Goal: Task Accomplishment & Management: Manage account settings

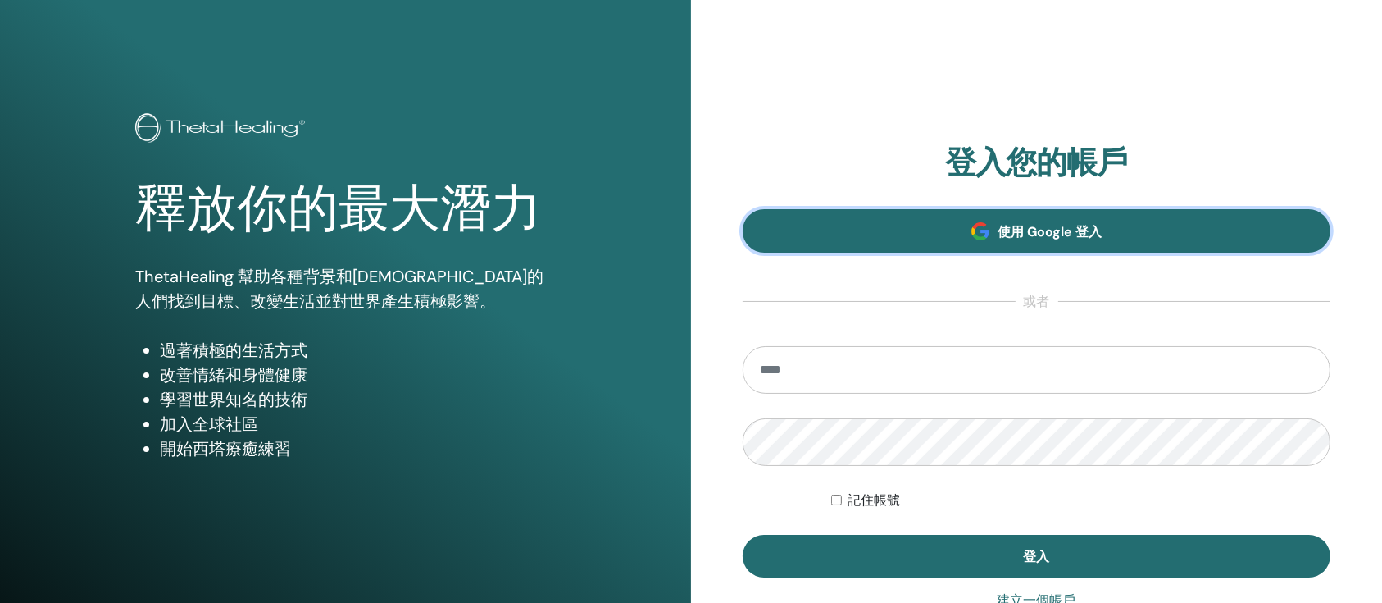
click at [1025, 240] on link "使用 Google 登入" at bounding box center [1037, 230] width 588 height 43
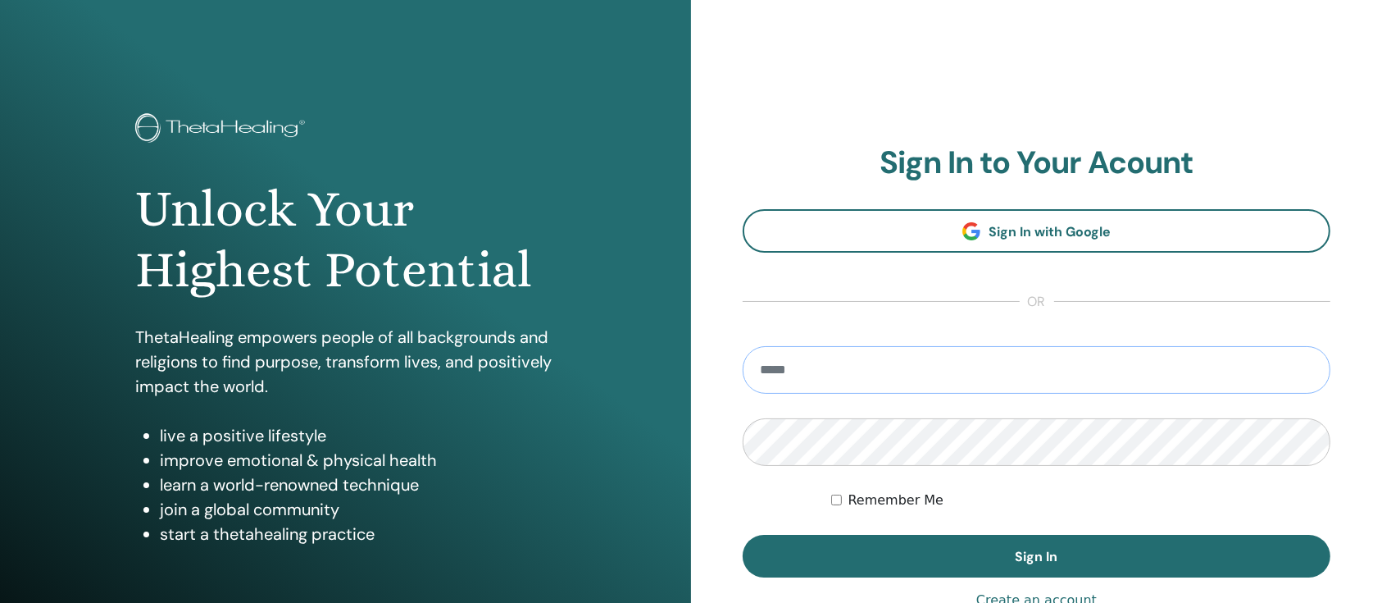
click at [927, 371] on input "email" at bounding box center [1037, 370] width 588 height 48
type input "**********"
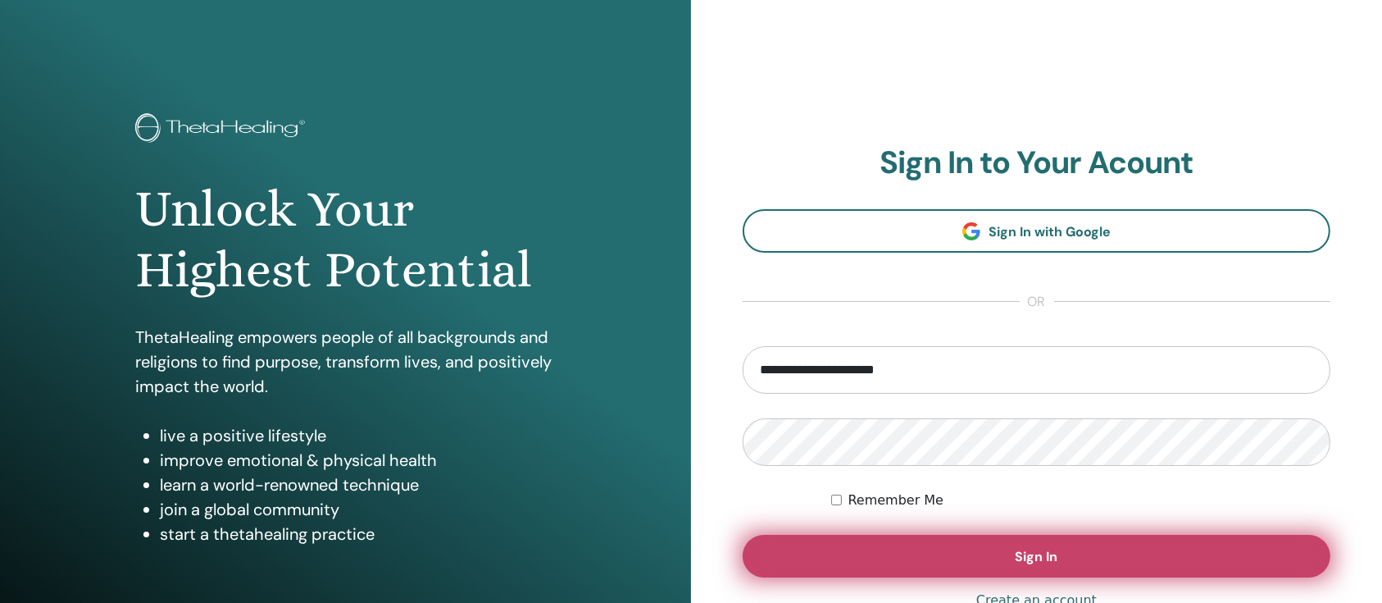
click at [963, 554] on button "Sign In" at bounding box center [1037, 556] width 588 height 43
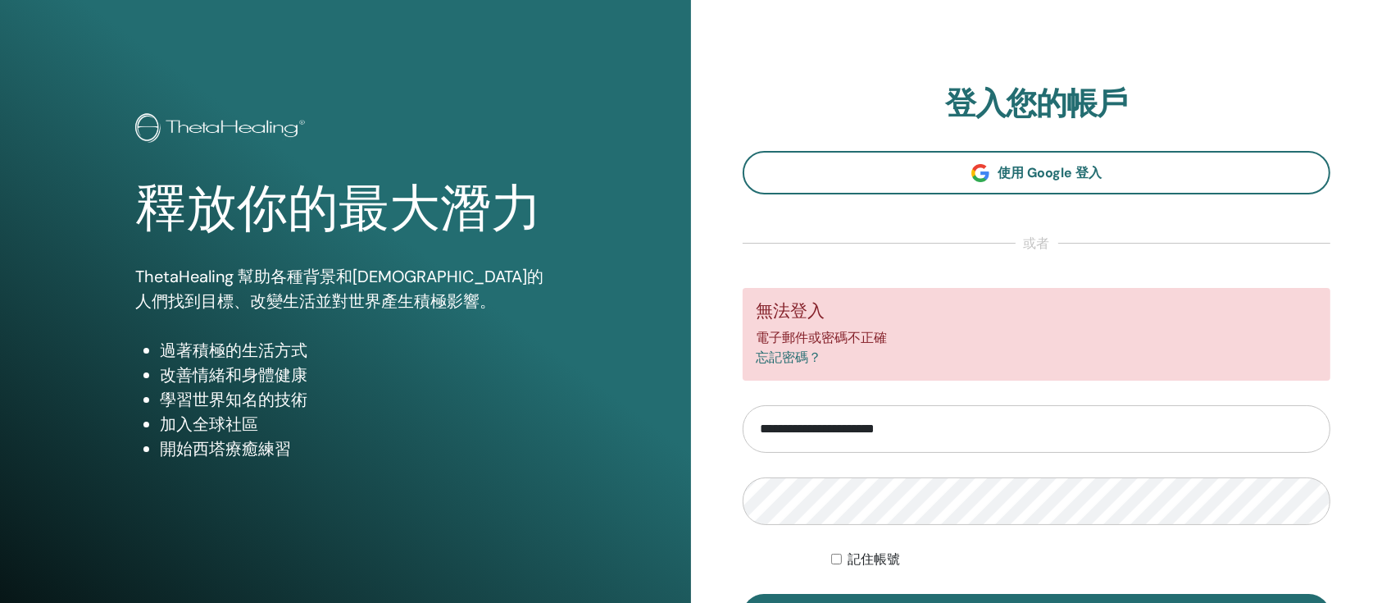
click at [786, 357] on font "忘記密碼？" at bounding box center [789, 357] width 66 height 16
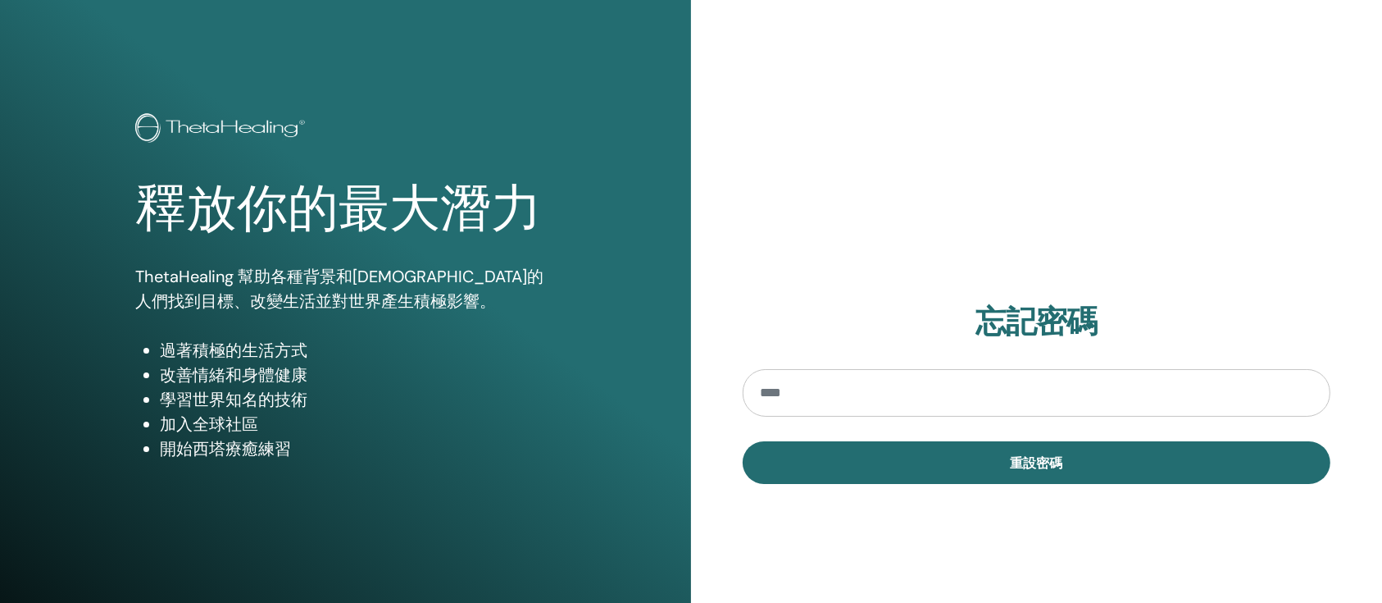
click at [899, 383] on input "email" at bounding box center [1037, 393] width 588 height 48
type input "**********"
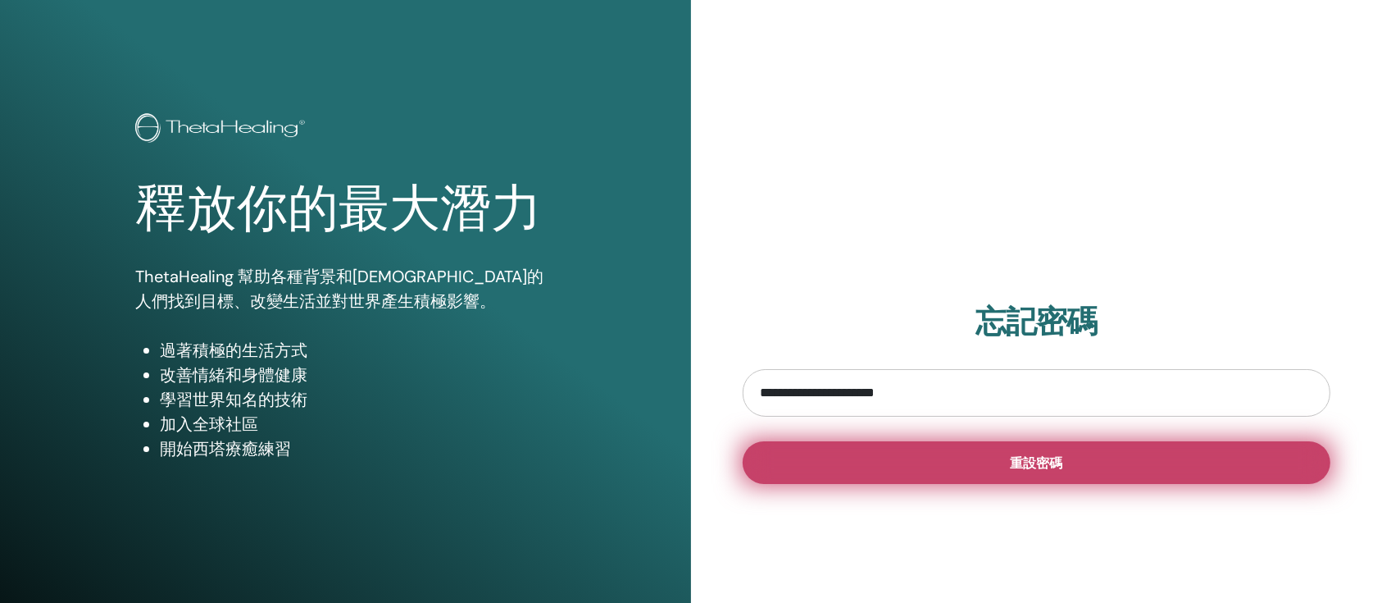
click at [904, 462] on button "重設密碼" at bounding box center [1037, 462] width 588 height 43
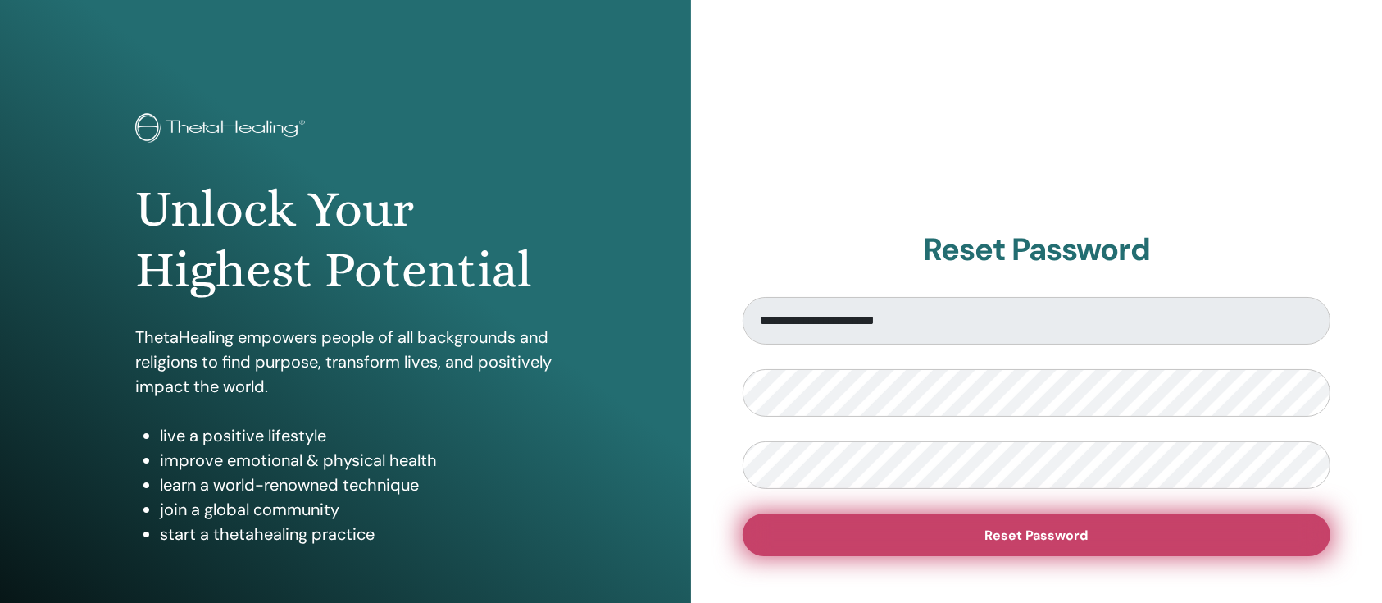
click at [1023, 524] on button "Reset Password" at bounding box center [1037, 534] width 588 height 43
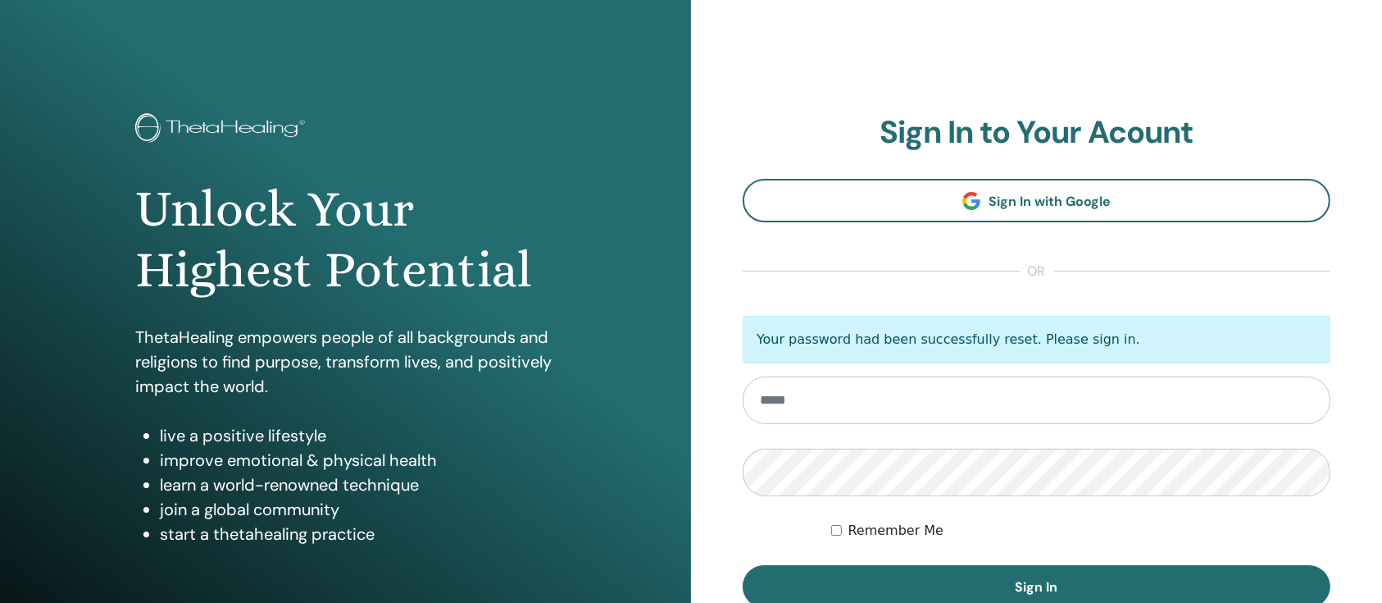
click at [929, 397] on input "email" at bounding box center [1037, 400] width 588 height 48
type input "**********"
click at [743, 565] on button "Sign In" at bounding box center [1037, 586] width 588 height 43
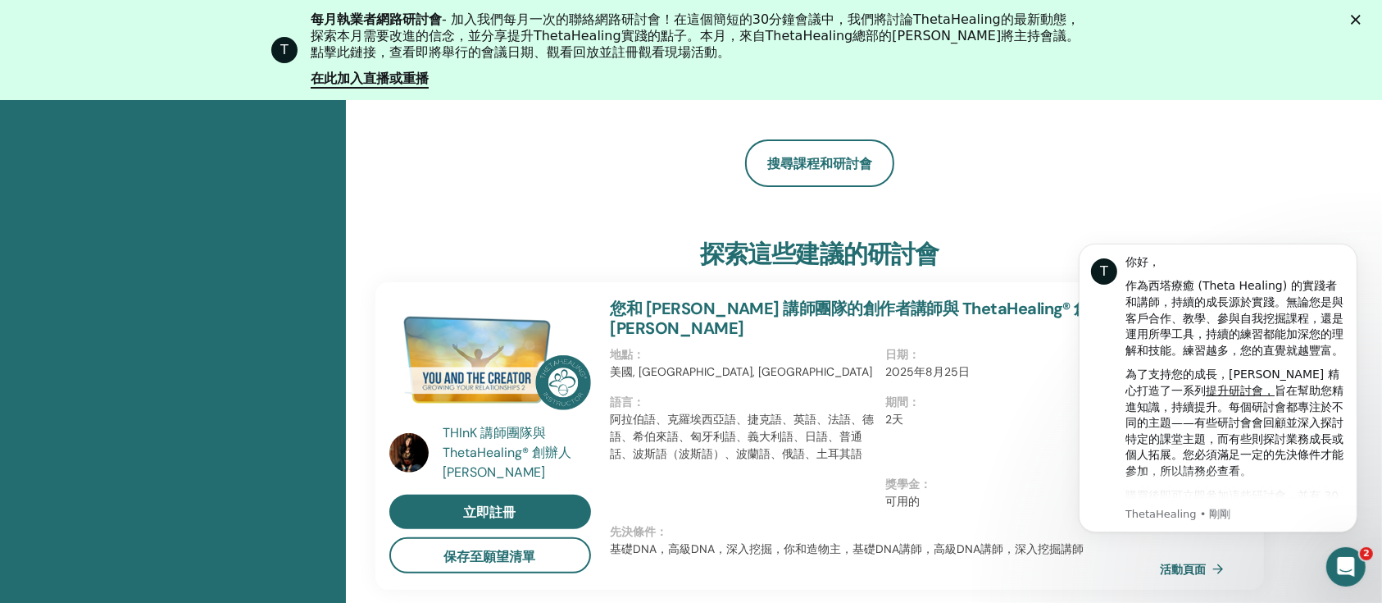
scroll to position [371, 0]
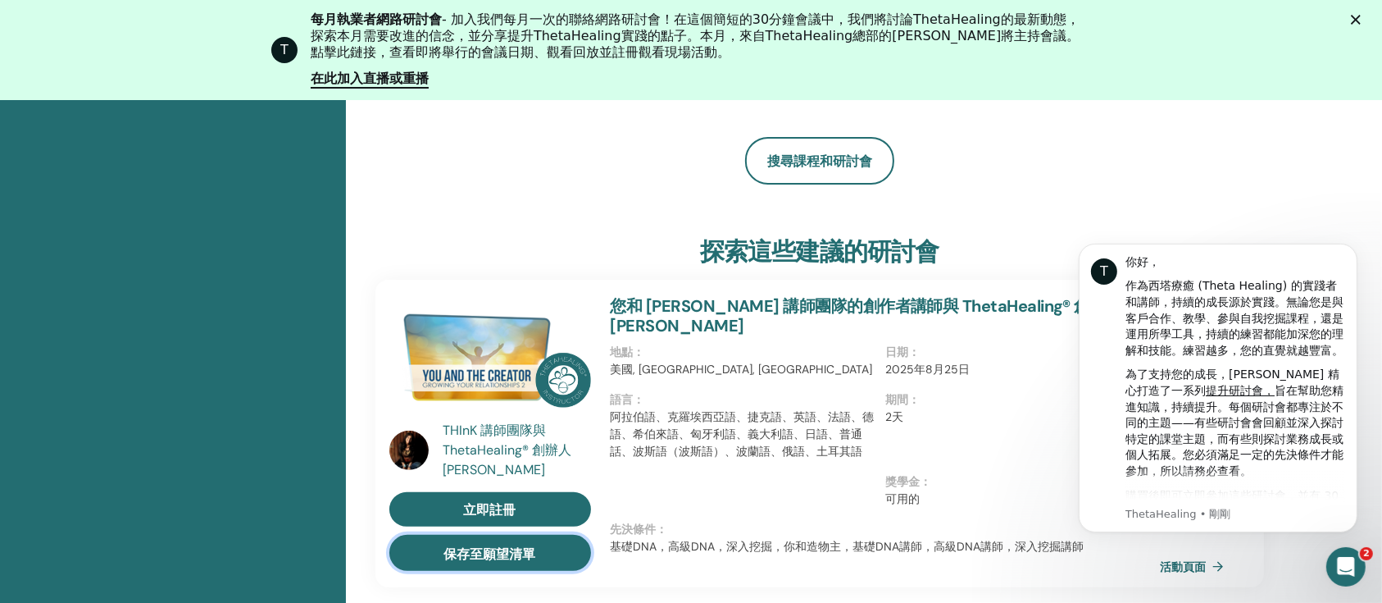
click at [532, 546] on font "保存至願望清單" at bounding box center [490, 553] width 92 height 17
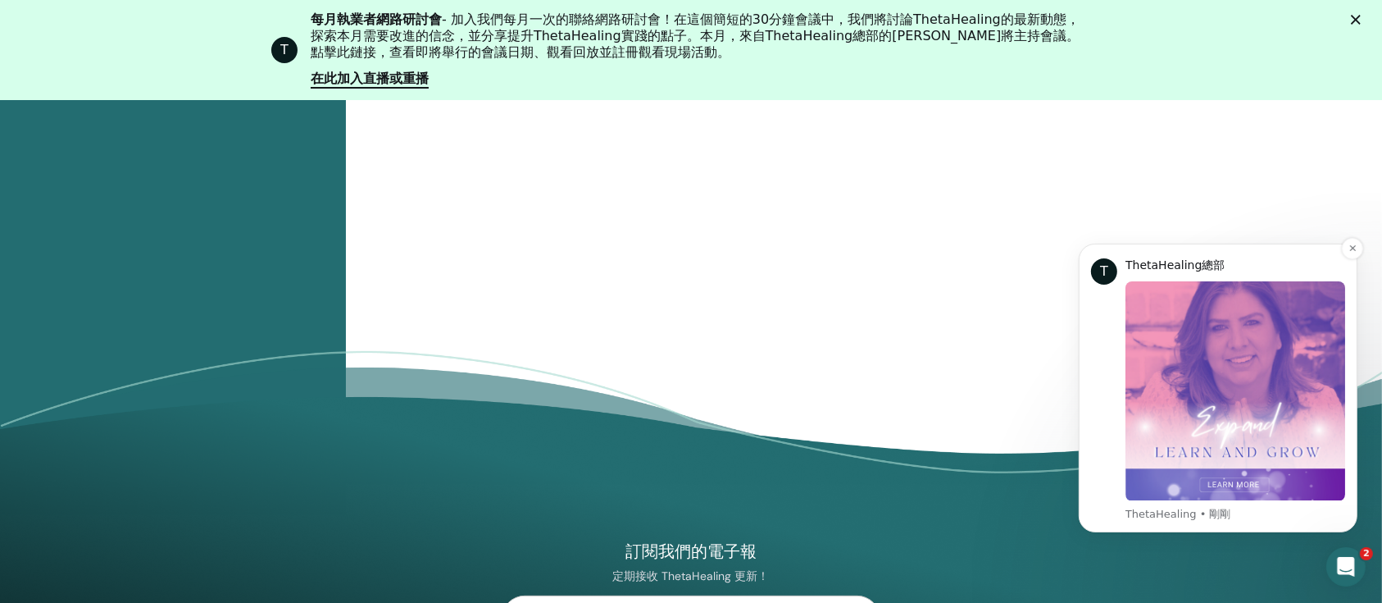
scroll to position [562, 0]
click at [1361, 20] on icon "關閉" at bounding box center [1356, 20] width 10 height 10
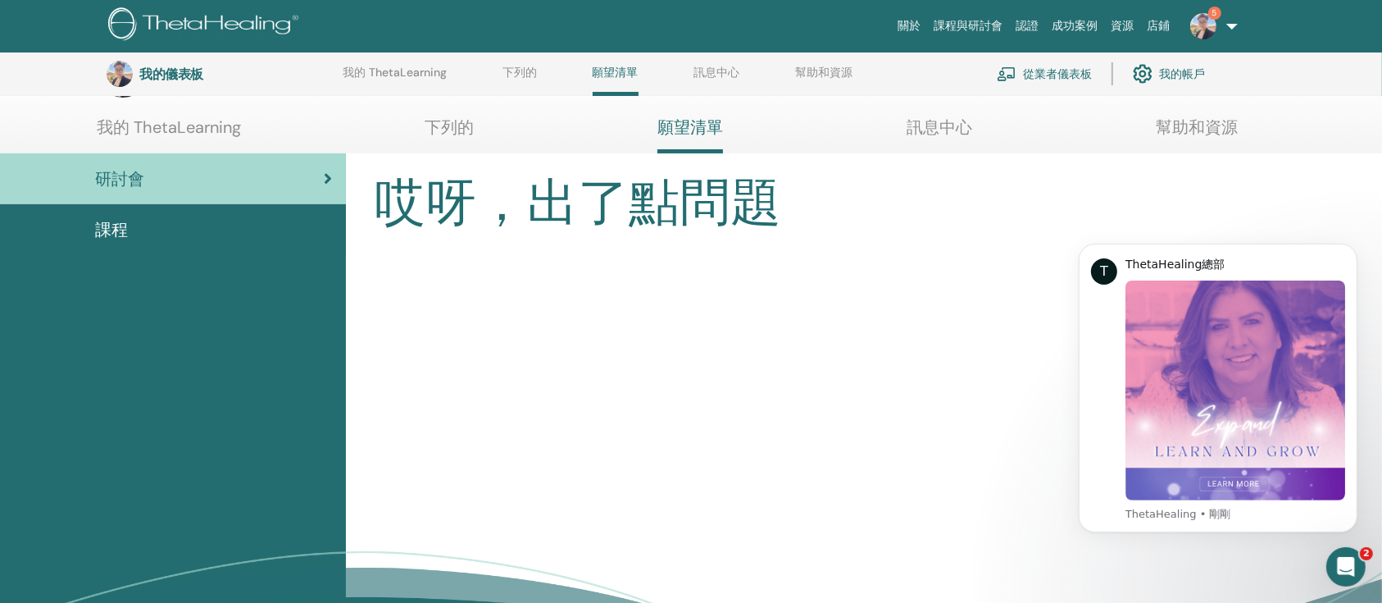
scroll to position [0, 0]
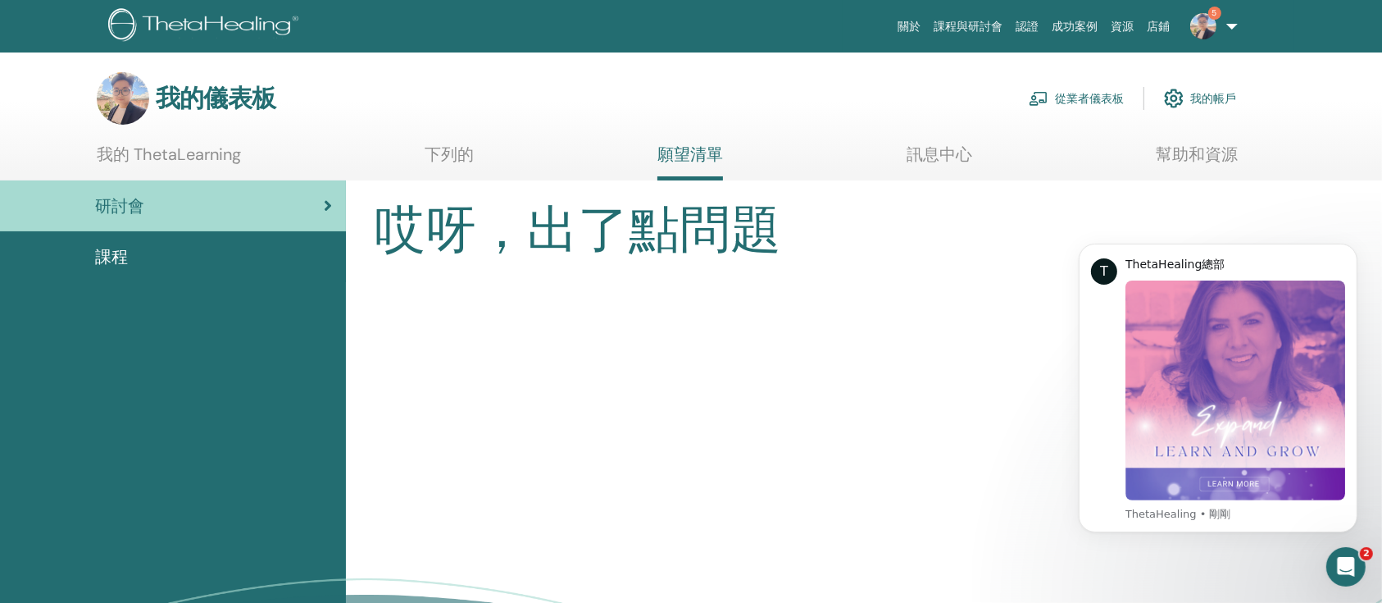
click at [1346, 553] on div "開啟 Intercom Messenger" at bounding box center [1346, 566] width 54 height 54
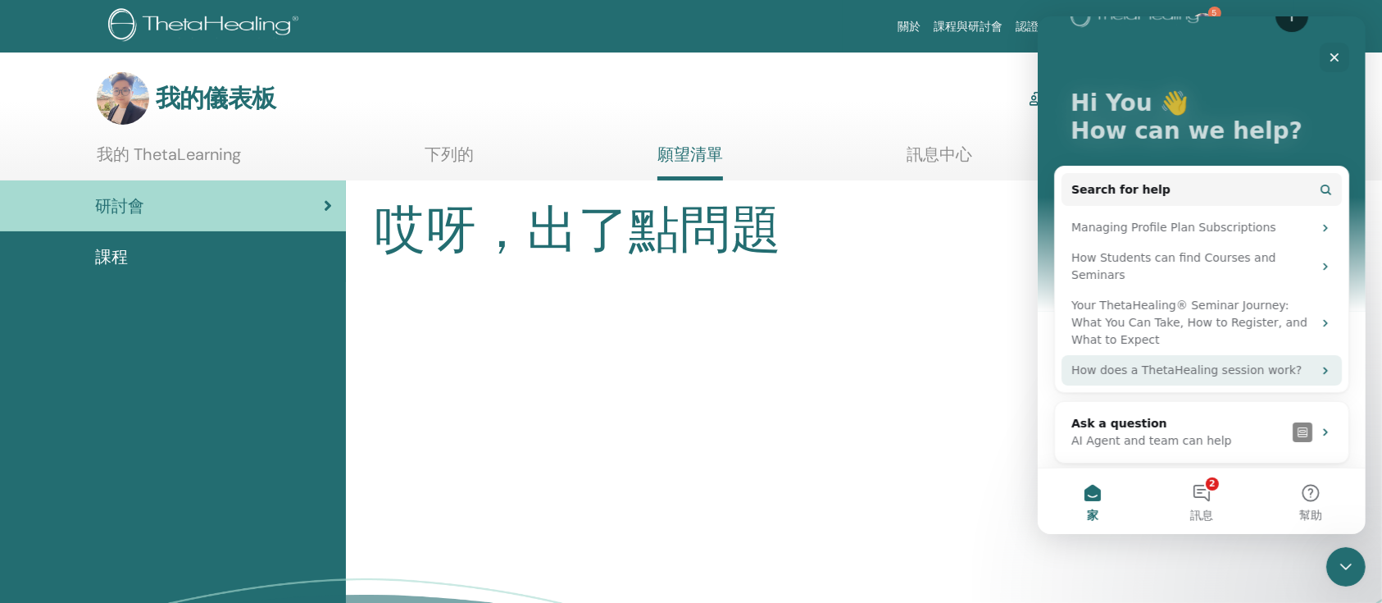
scroll to position [47, 0]
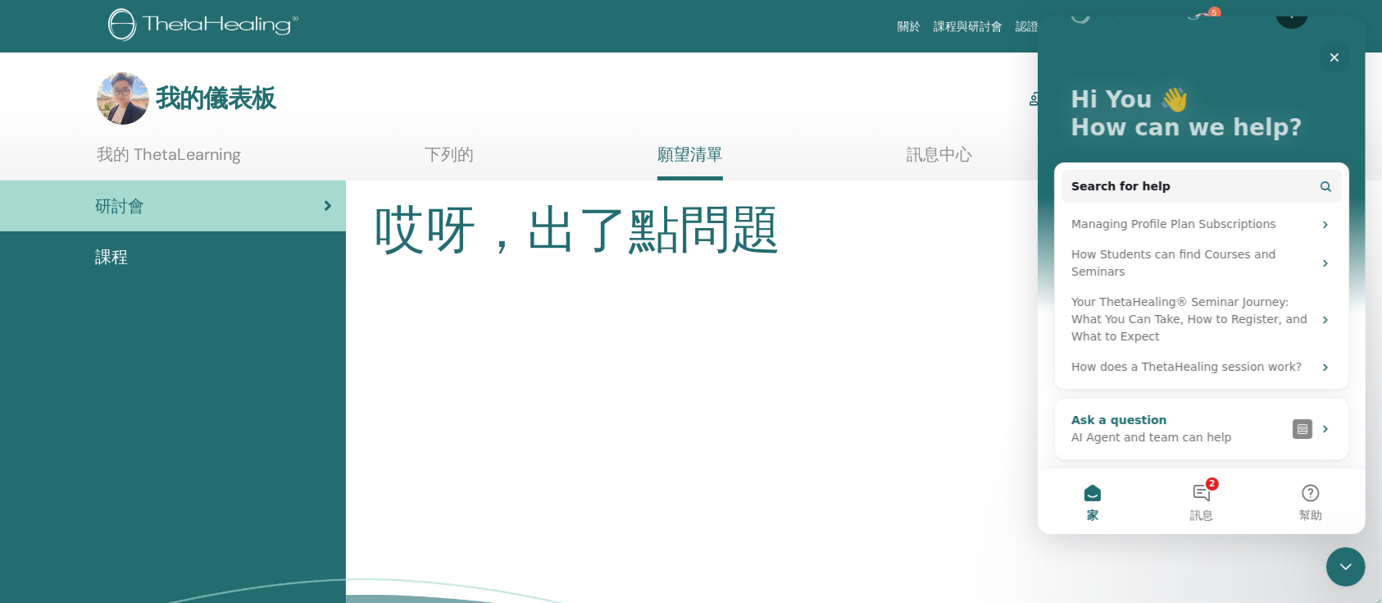
click at [1186, 431] on div "AI Agent and team can help" at bounding box center [1178, 437] width 215 height 17
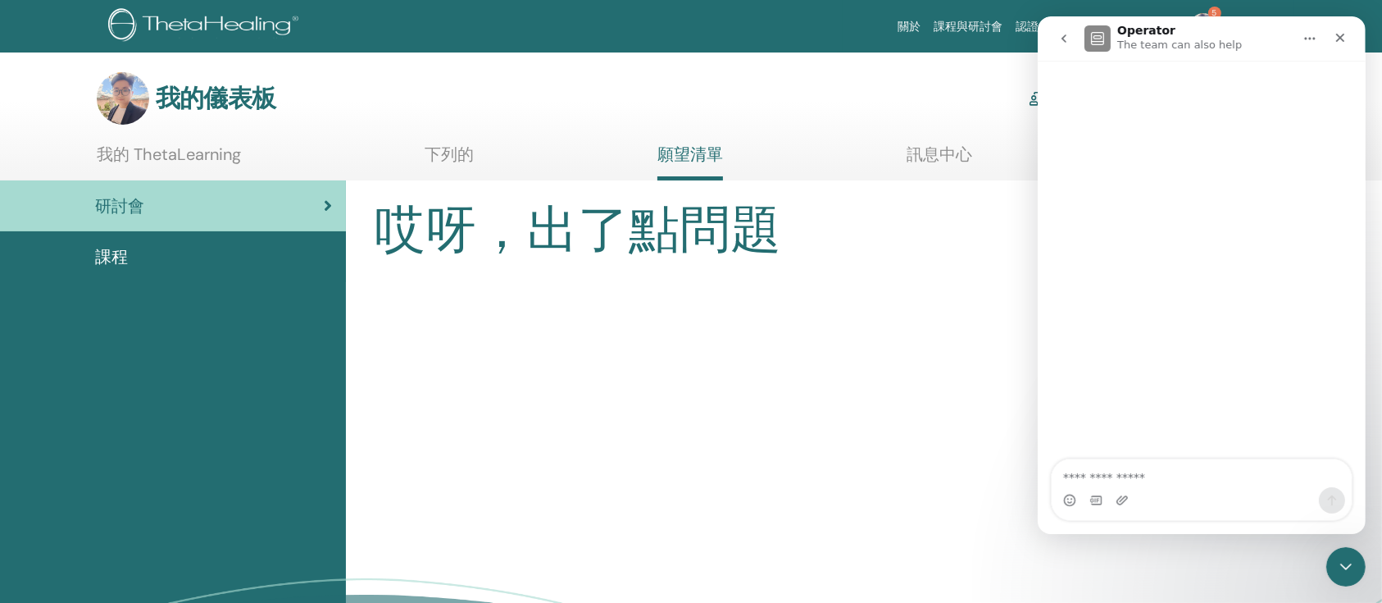
scroll to position [0, 0]
click at [1061, 35] on icon "go back" at bounding box center [1063, 38] width 13 height 13
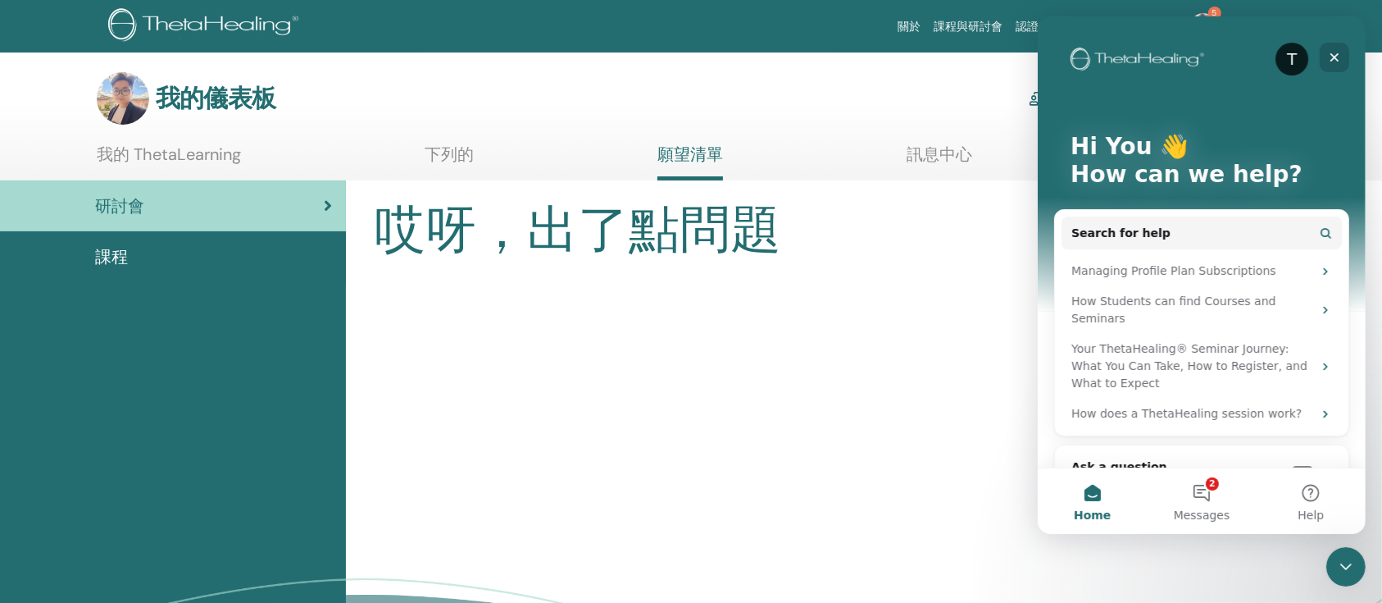
click at [1329, 51] on icon "Close" at bounding box center [1334, 57] width 13 height 13
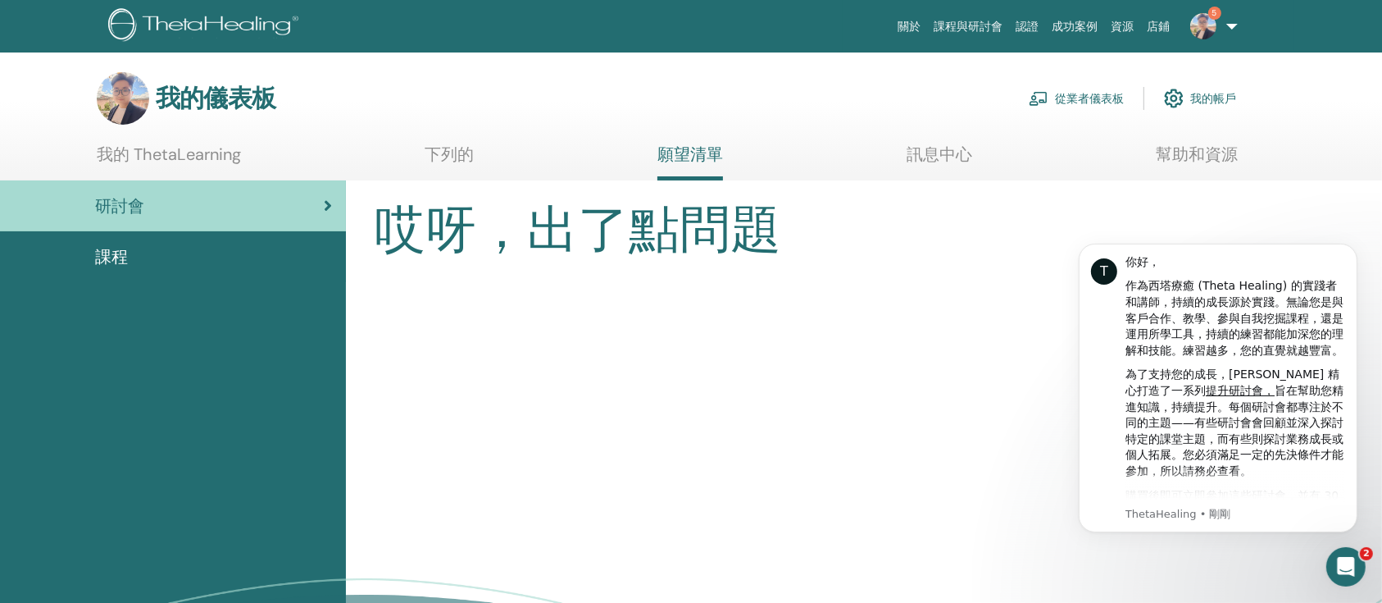
click at [1200, 30] on img at bounding box center [1204, 26] width 26 height 26
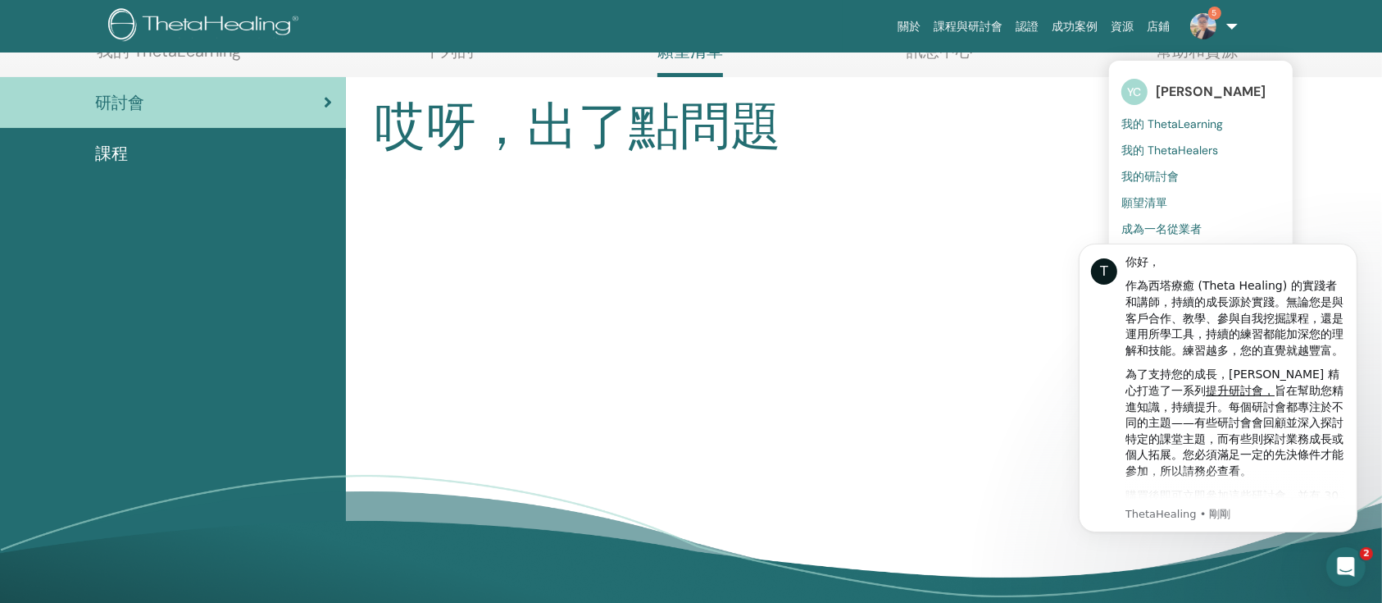
scroll to position [109, 0]
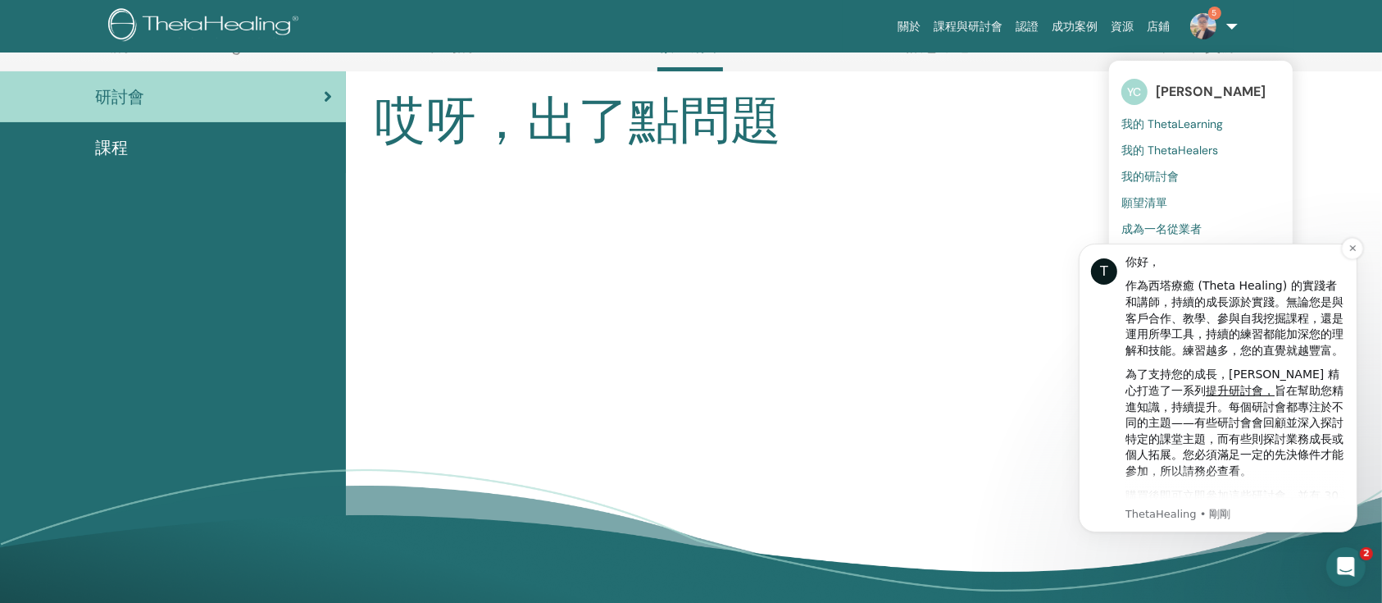
click at [1241, 310] on font "作為西塔療癒 (Theta Healing) 的實踐者和講師，持續的成長源於實踐。無論您是與客戶合作、教學、參與自我挖掘課程，還是運用所學工具，持續的練習都能…" at bounding box center [1234, 316] width 218 height 77
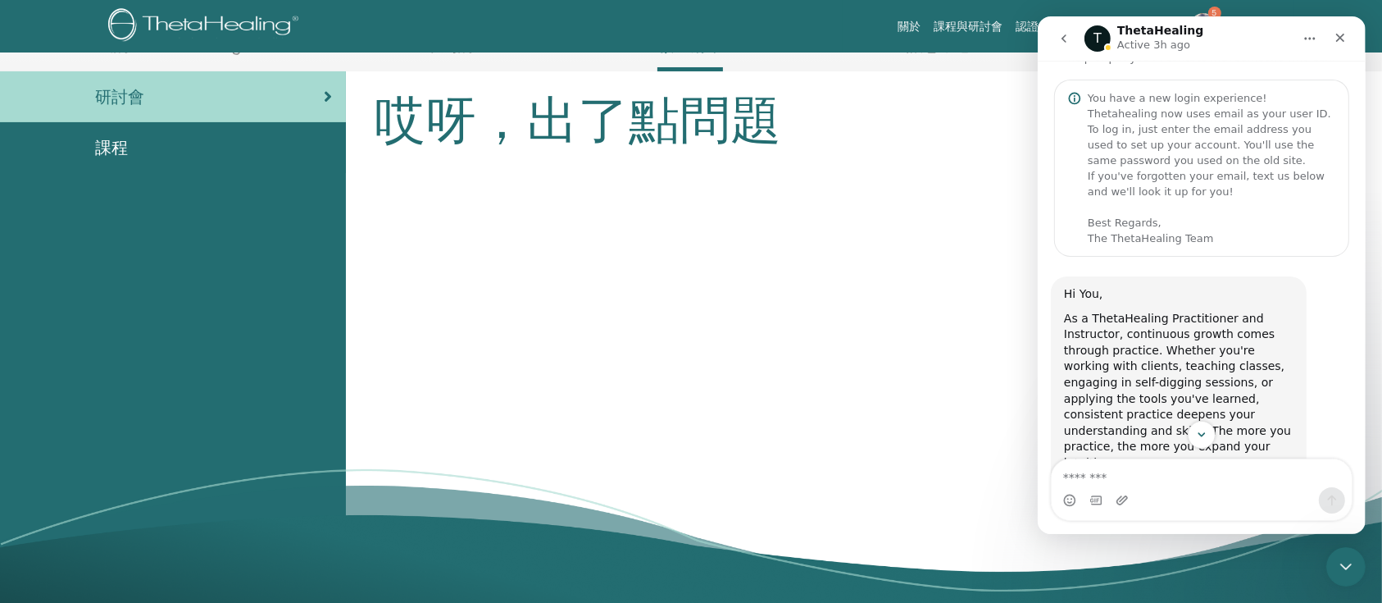
scroll to position [0, 0]
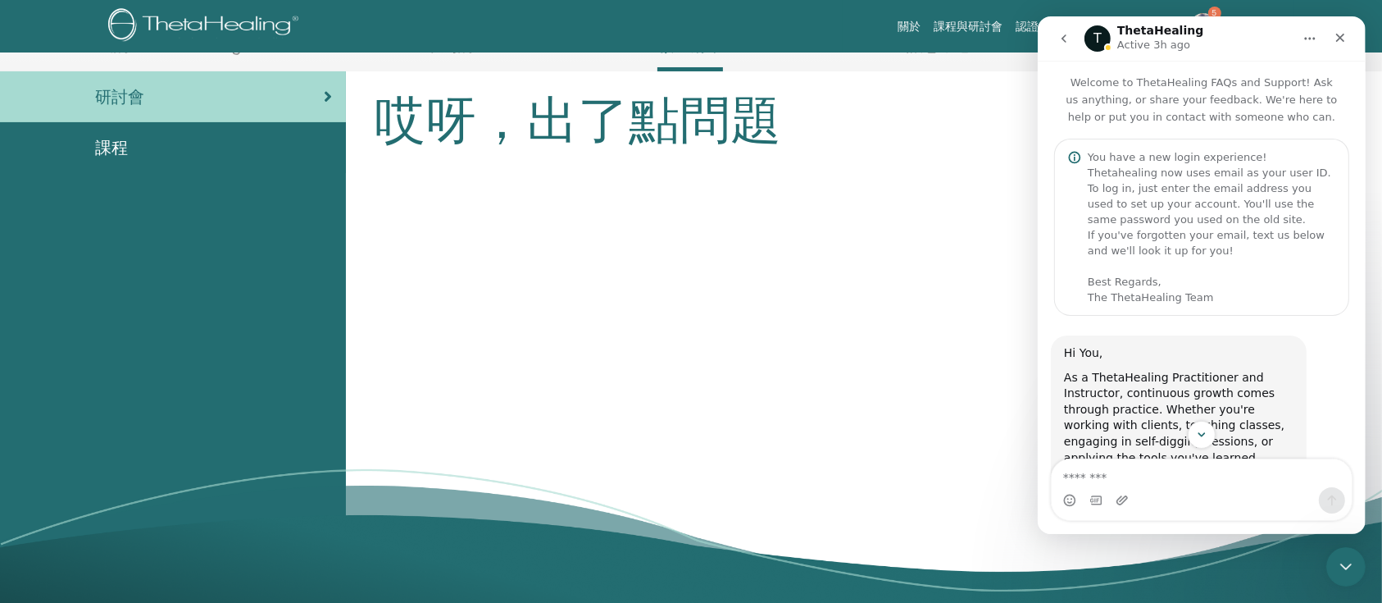
click at [1077, 161] on icon "對講機" at bounding box center [1074, 157] width 13 height 13
click at [1349, 36] on div "Close" at bounding box center [1340, 38] width 30 height 30
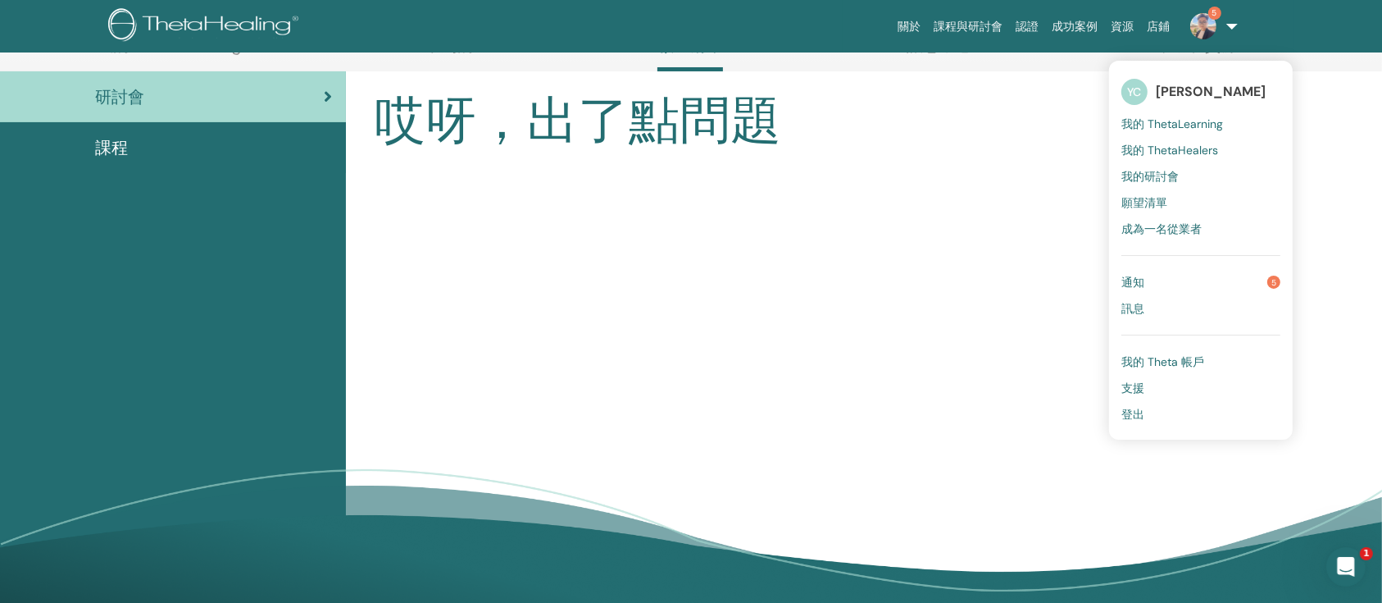
click at [1137, 279] on font "通知" at bounding box center [1133, 282] width 23 height 15
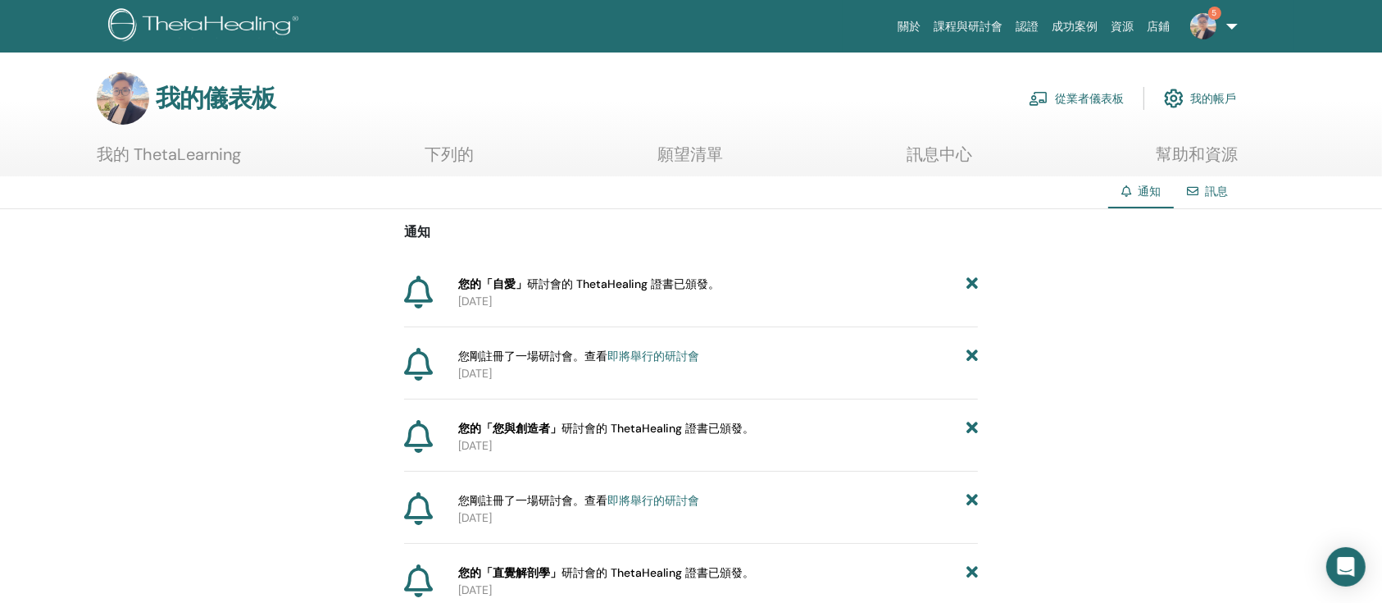
click at [731, 159] on ul "我的 ThetaLearning 下列的 願望清單 訊息中心 幫助和資源" at bounding box center [667, 160] width 1141 height 32
click at [726, 159] on ul "我的 ThetaLearning 下列的 願望清單 訊息中心 幫助和資源" at bounding box center [667, 160] width 1141 height 32
click at [703, 156] on font "願望清單" at bounding box center [691, 153] width 66 height 21
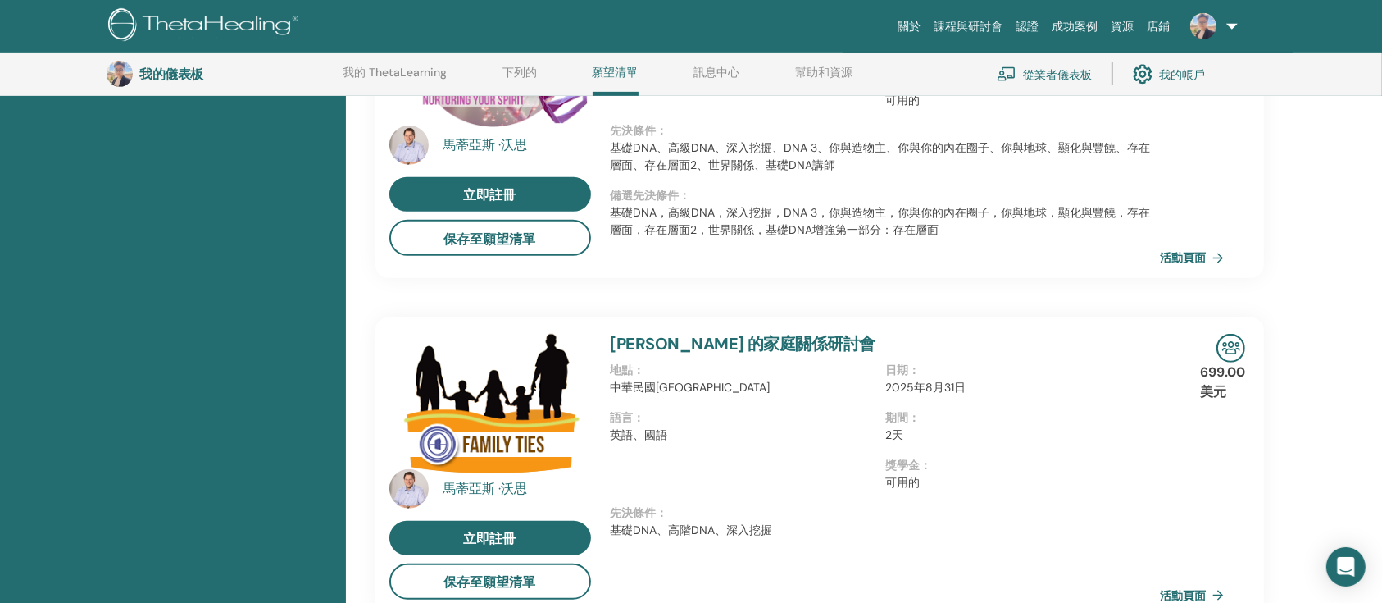
scroll to position [808, 0]
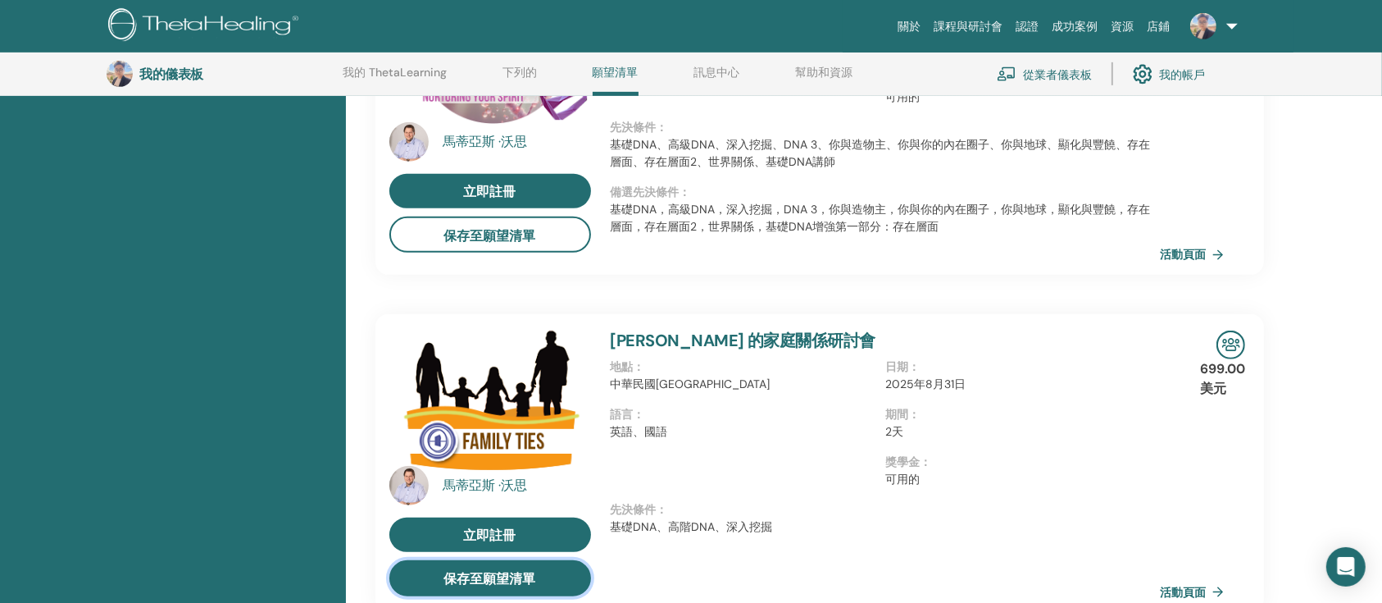
click at [499, 574] on font "保存至願望清單" at bounding box center [490, 579] width 92 height 17
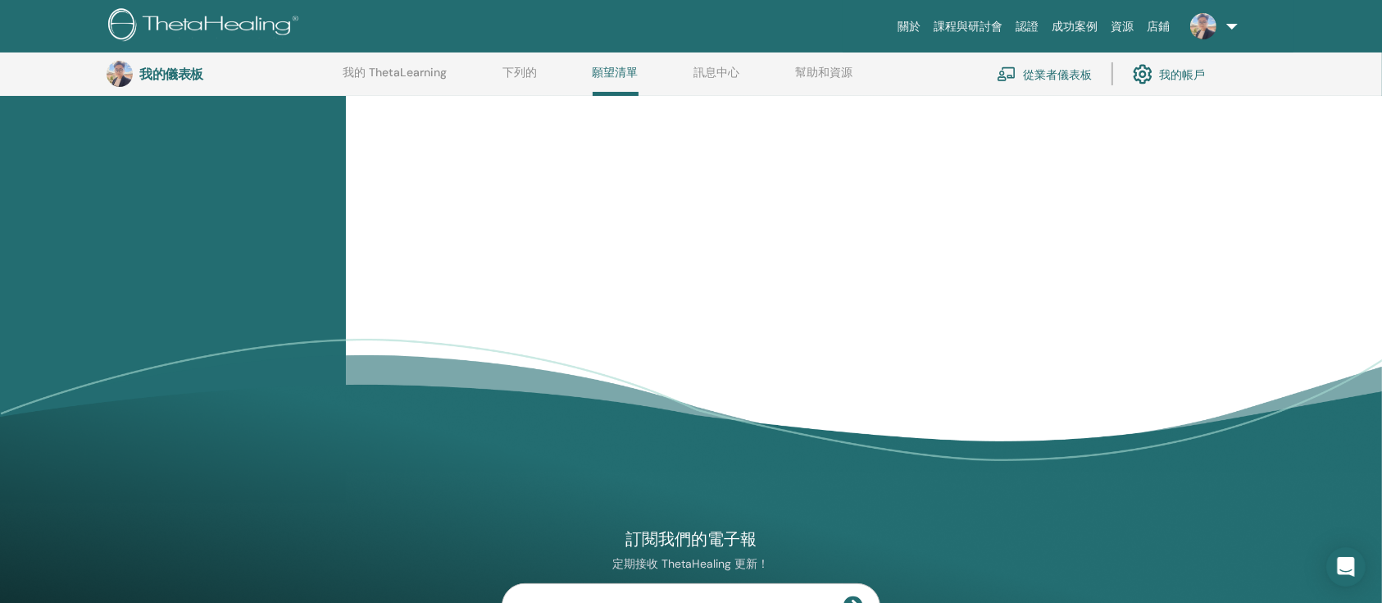
scroll to position [567, 0]
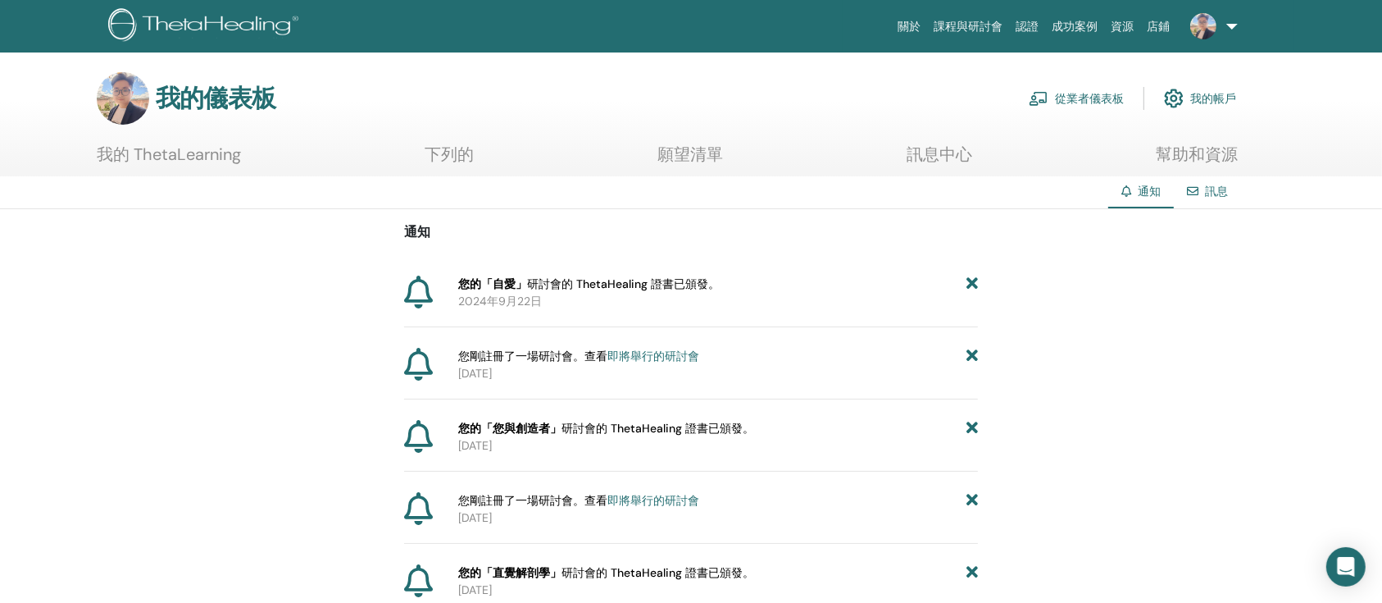
click at [689, 157] on font "願望清單" at bounding box center [691, 153] width 66 height 21
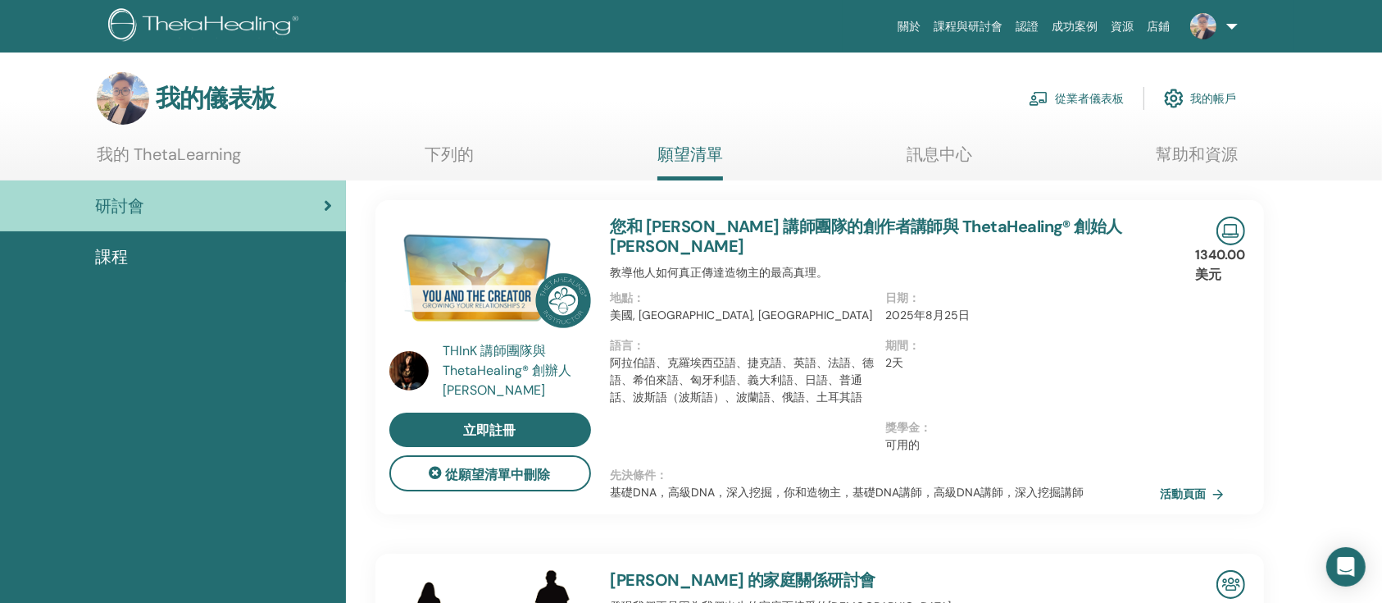
click at [199, 153] on font "我的 ThetaLearning" at bounding box center [169, 153] width 144 height 21
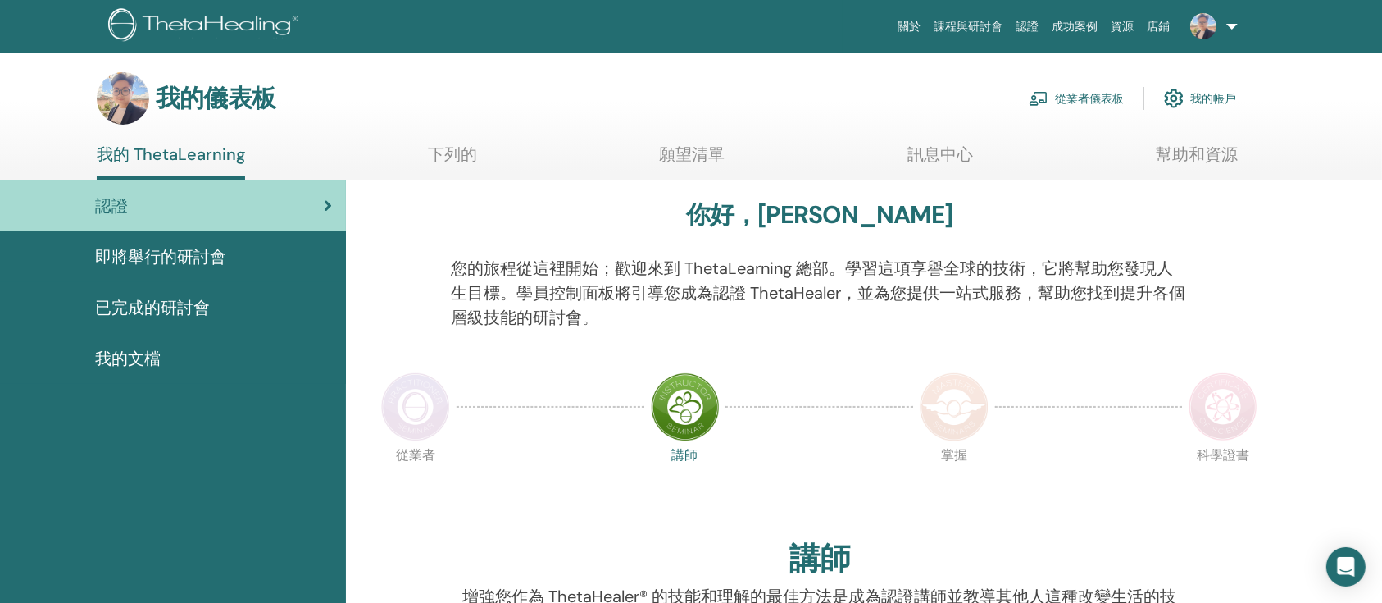
click at [977, 407] on img at bounding box center [954, 406] width 69 height 69
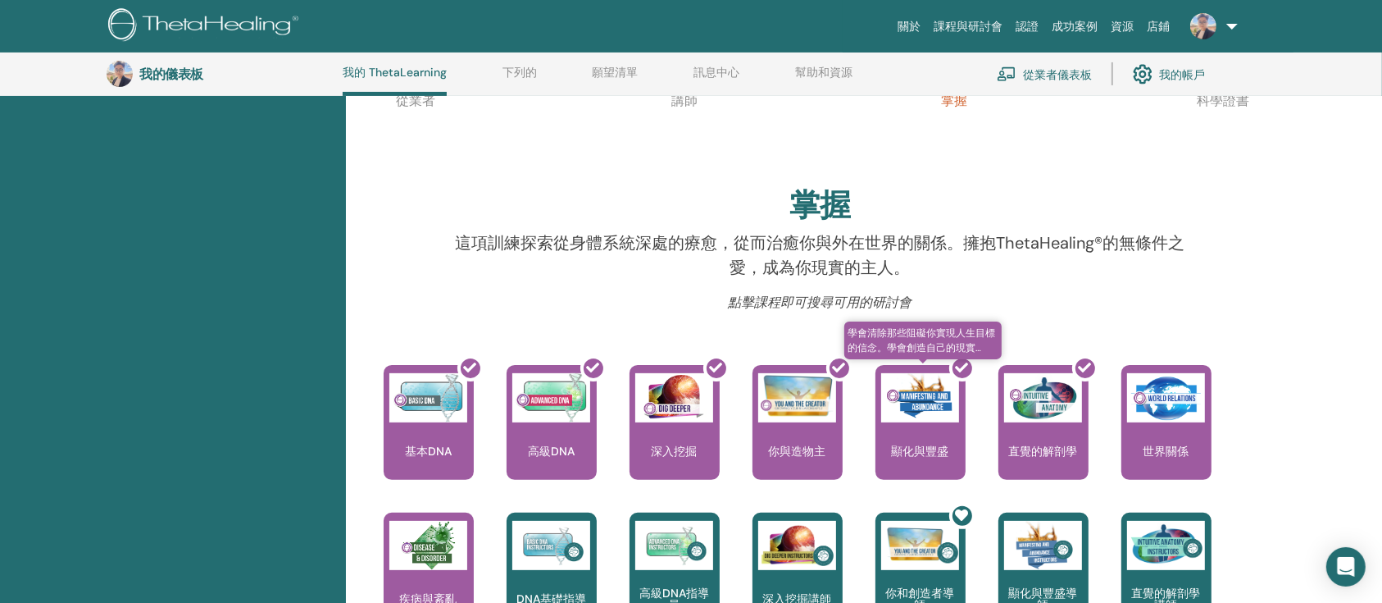
scroll to position [262, 0]
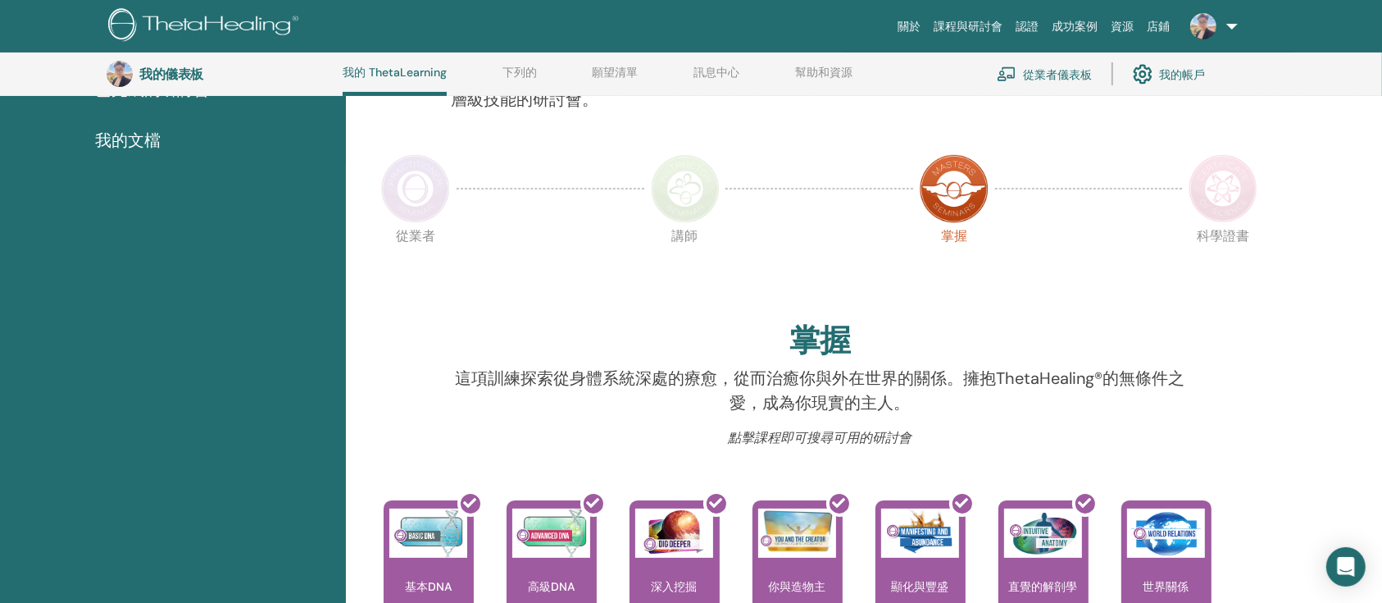
click at [1217, 184] on img at bounding box center [1223, 188] width 69 height 69
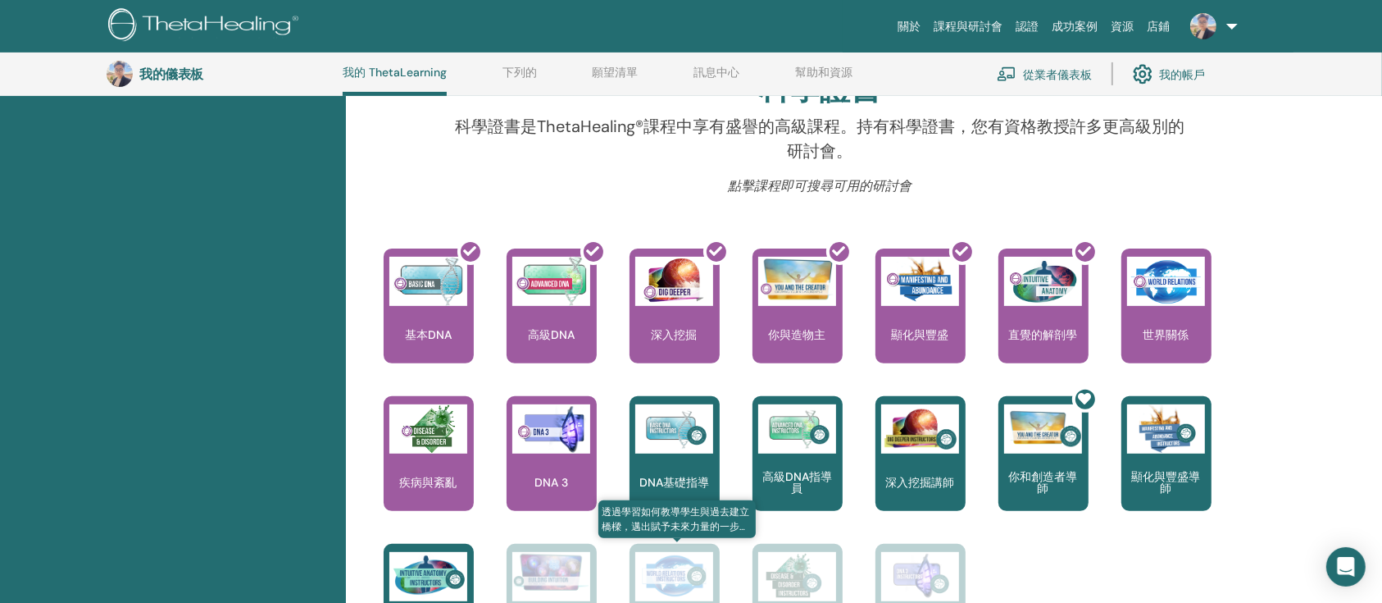
scroll to position [590, 0]
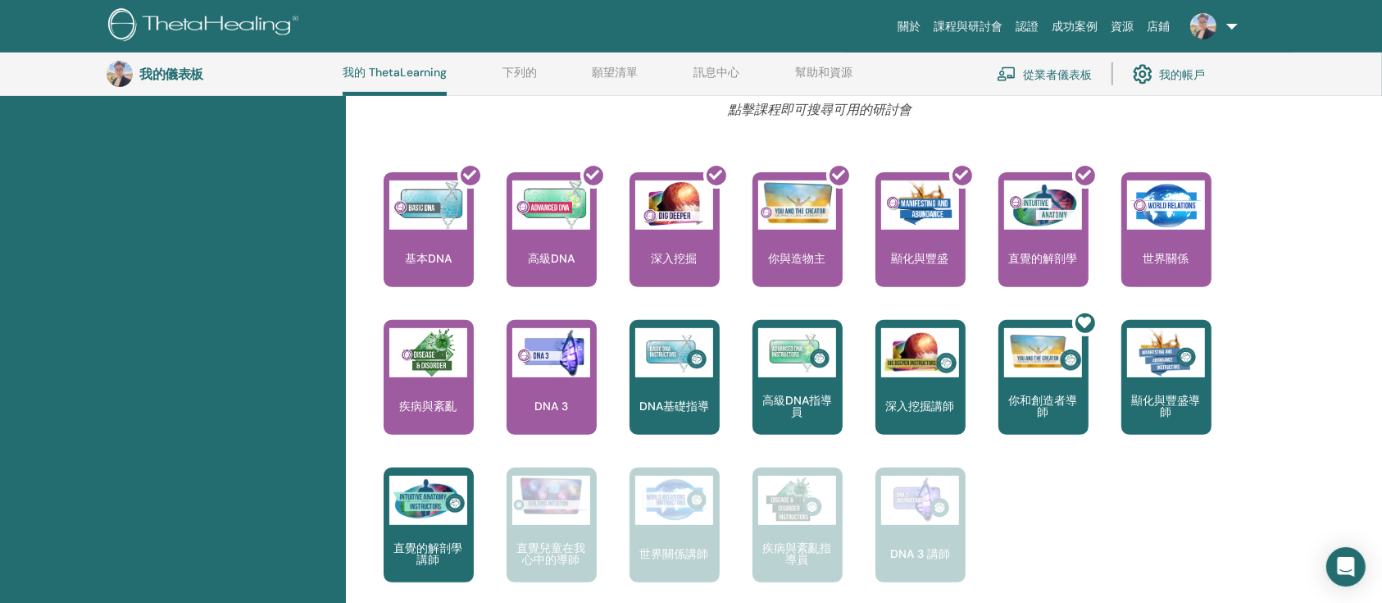
click at [821, 62] on div "我的儀表板 我的 ThetaLearning 下列的 願望清單 訊息中心 幫助和資源 從業者儀表板 我的帳戶" at bounding box center [704, 73] width 1194 height 43
click at [819, 69] on font "幫助和資源" at bounding box center [823, 72] width 57 height 15
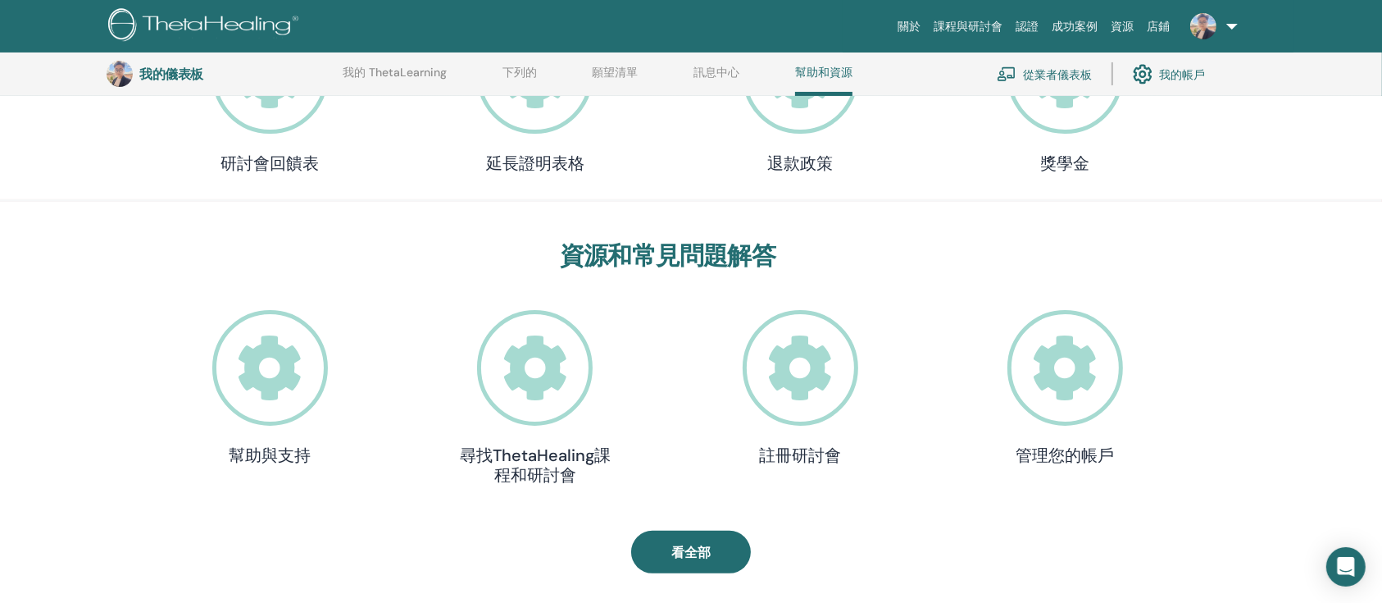
scroll to position [152, 0]
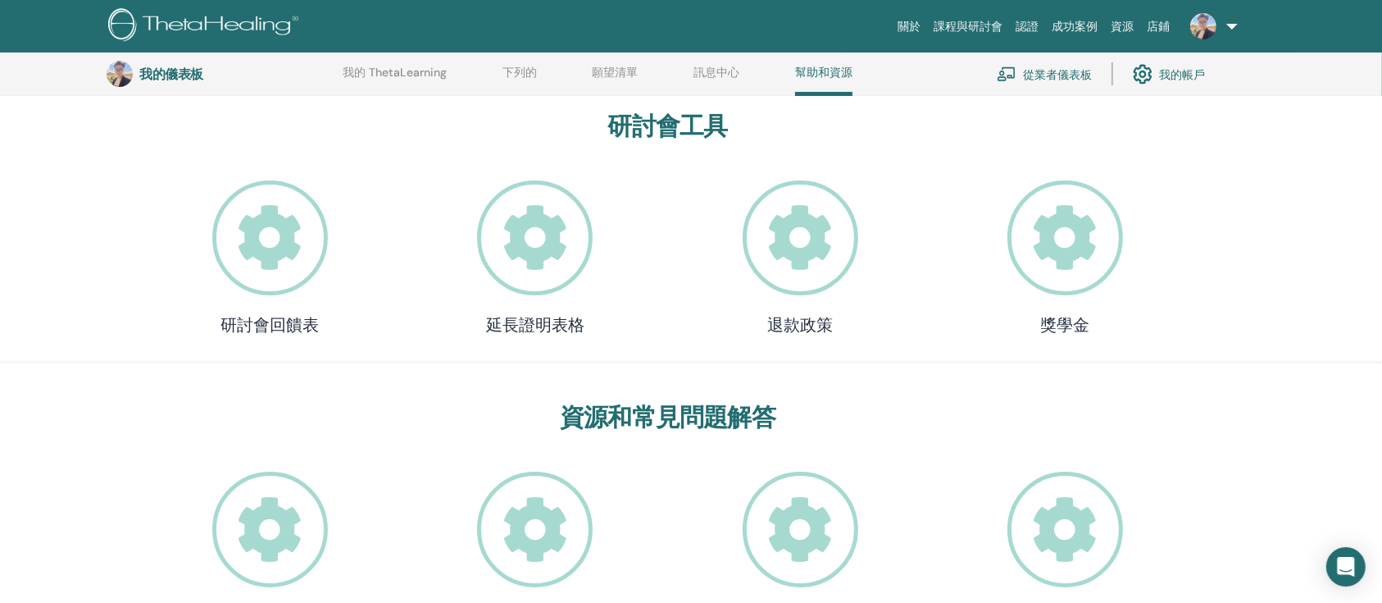
click at [1077, 254] on icon at bounding box center [1066, 238] width 116 height 116
